Goal: Check status: Check status

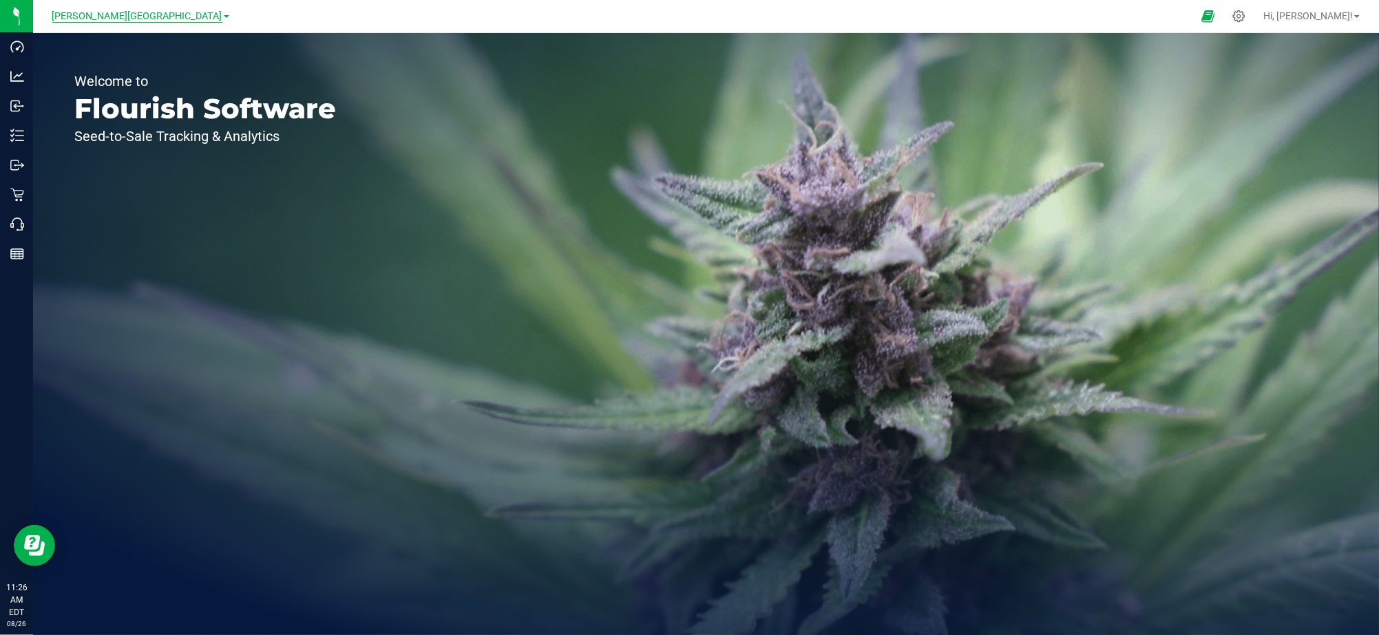
click at [155, 12] on span "[PERSON_NAME][GEOGRAPHIC_DATA]" at bounding box center [137, 16] width 170 height 12
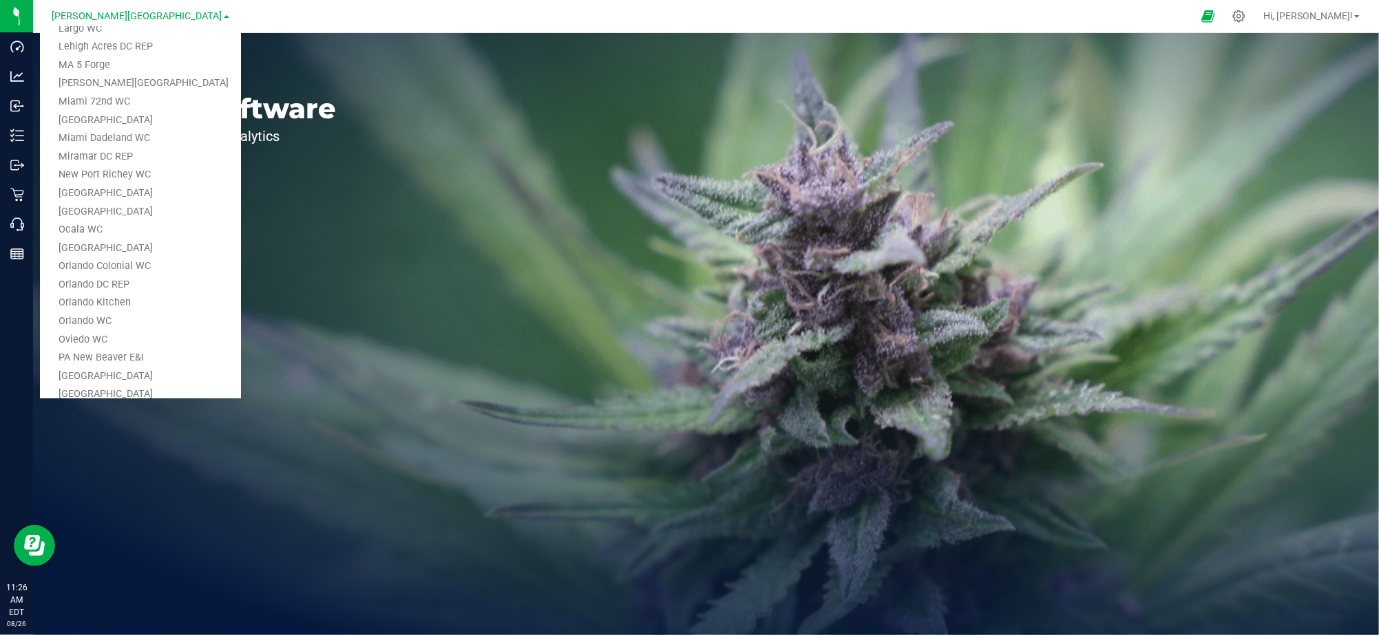
scroll to position [416, 0]
click at [112, 145] on link "Miami Dadeland WC" at bounding box center [140, 144] width 201 height 19
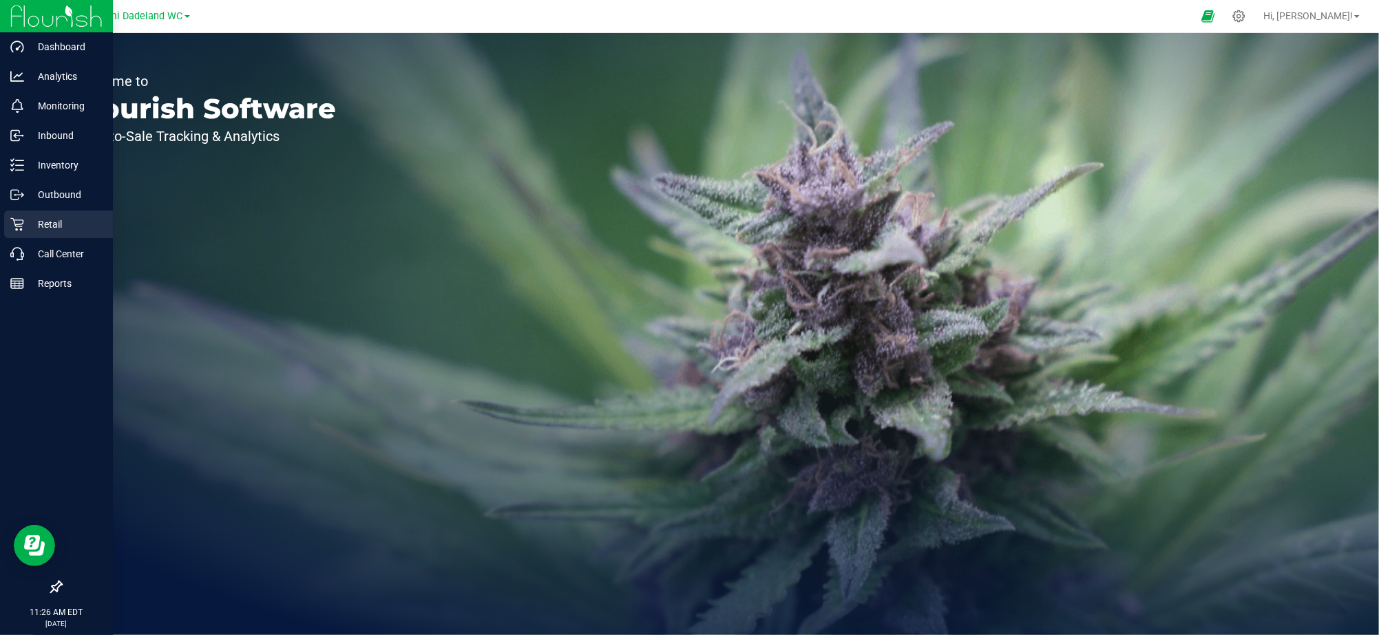
click at [21, 222] on icon at bounding box center [17, 224] width 14 height 14
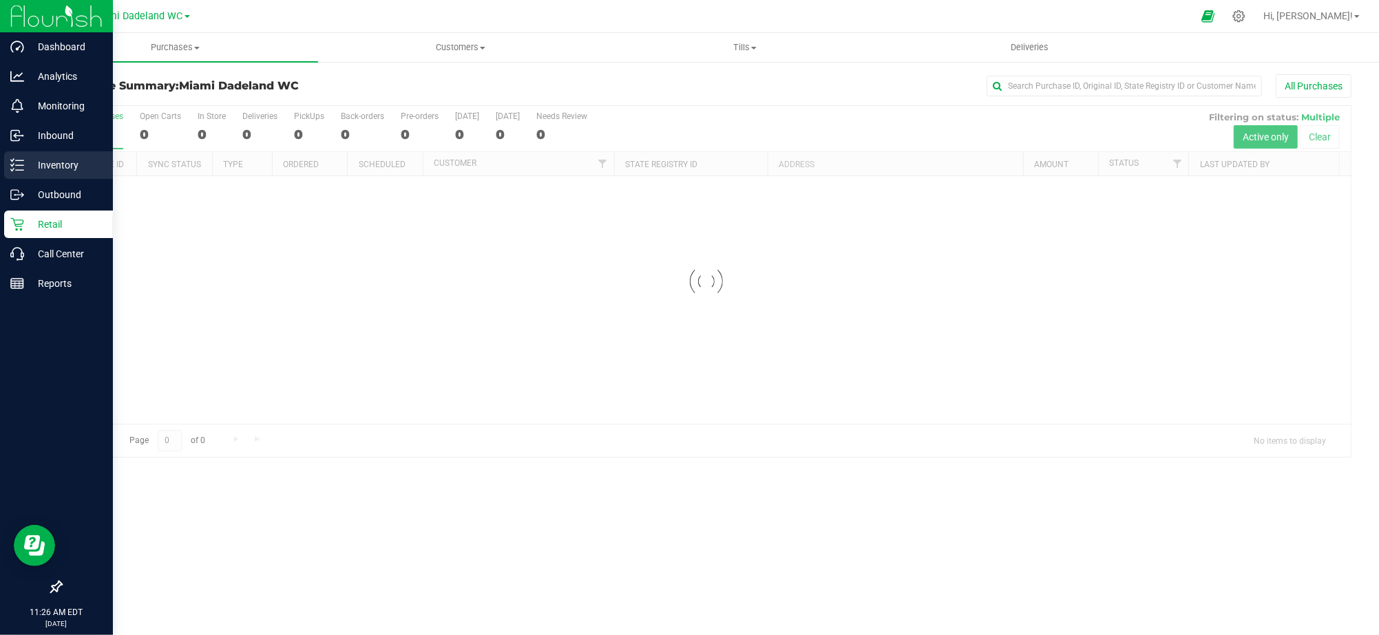
click at [51, 153] on div "Inventory" at bounding box center [58, 165] width 109 height 28
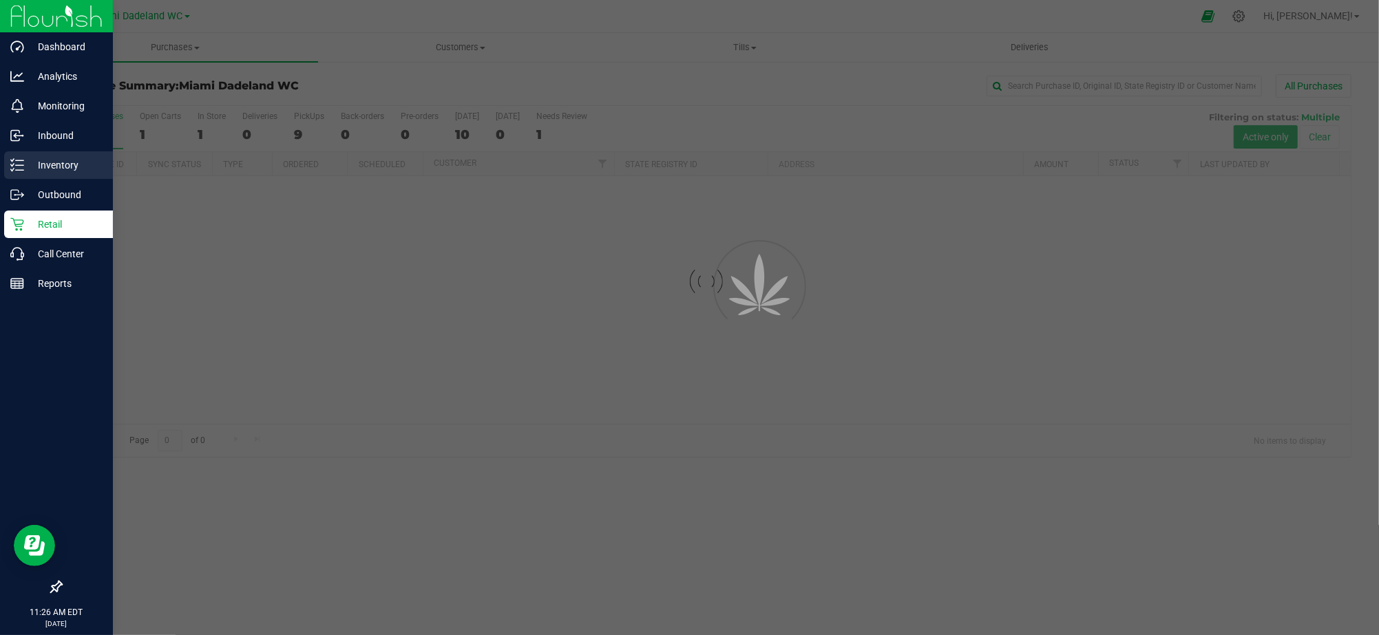
click at [46, 163] on p "Inventory" at bounding box center [65, 165] width 83 height 17
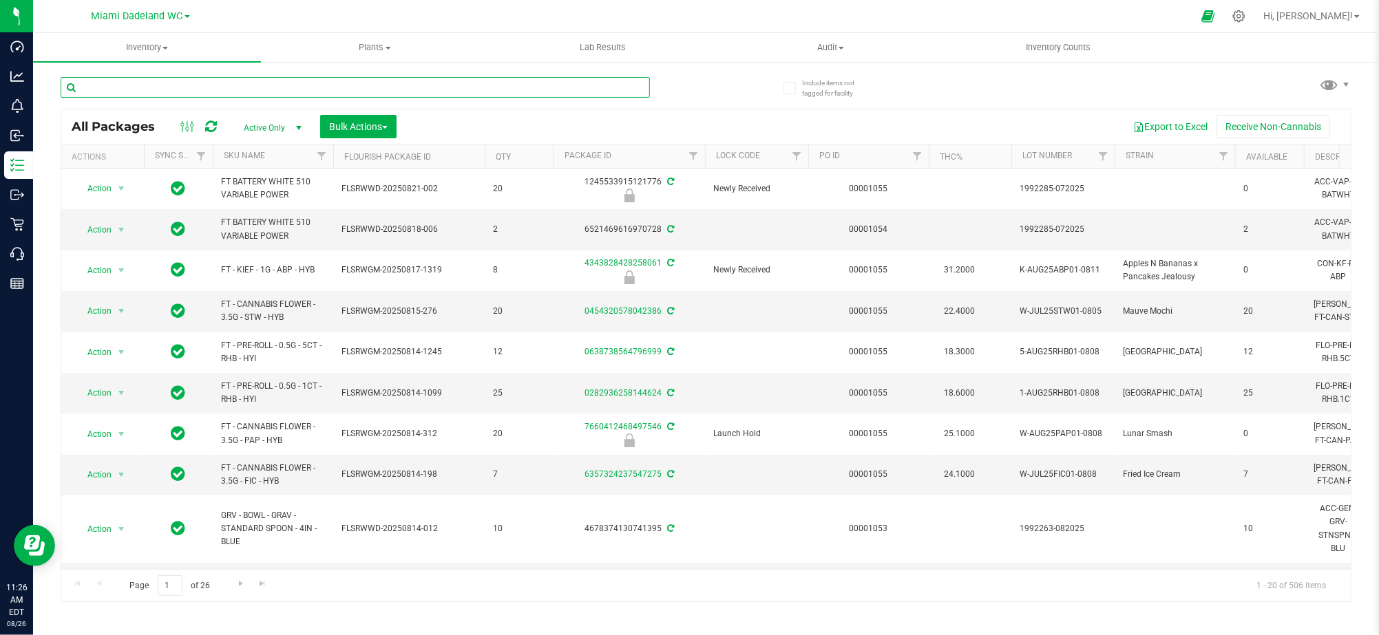
click at [130, 92] on input "text" at bounding box center [355, 87] width 589 height 21
paste input "7781890682509569"
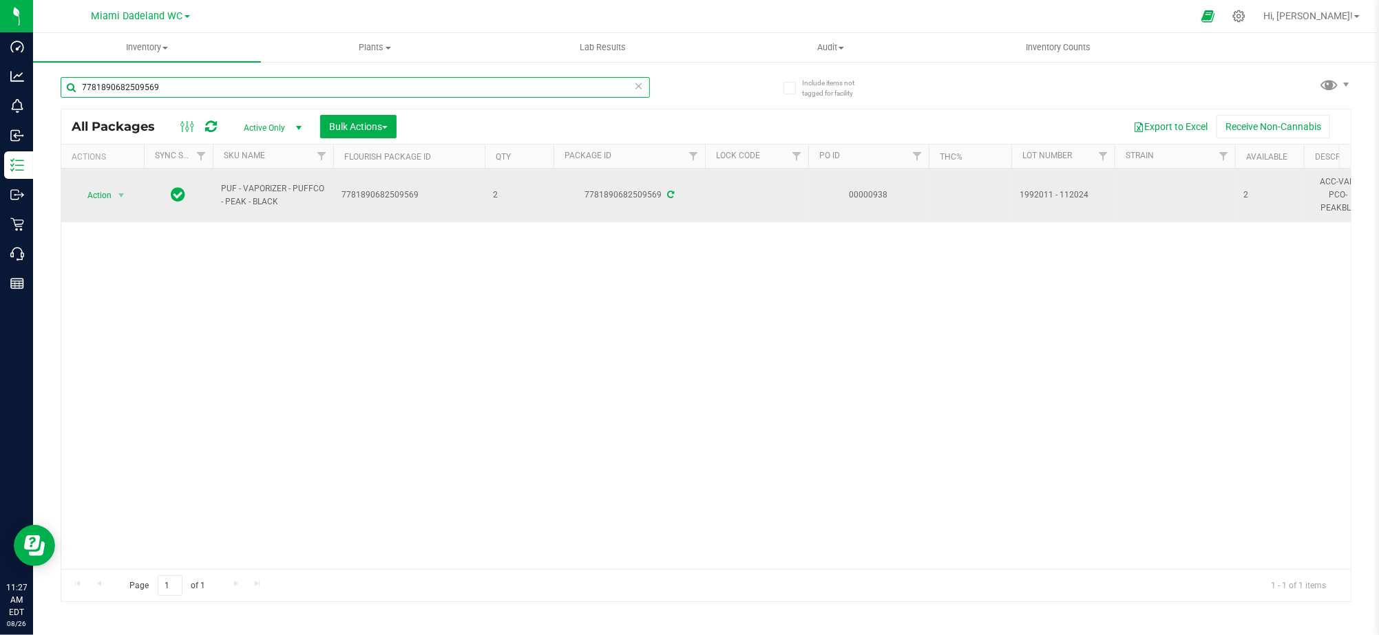
type input "7781890682509569"
click at [670, 193] on icon at bounding box center [670, 195] width 7 height 8
